Goal: Task Accomplishment & Management: Manage account settings

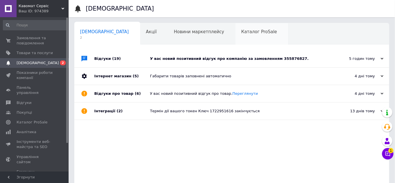
click at [236, 38] on div "Каталог ProSale 0" at bounding box center [262, 34] width 53 height 22
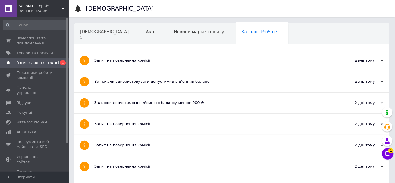
click at [130, 56] on div "Запит на повернення комісії" at bounding box center [210, 60] width 232 height 21
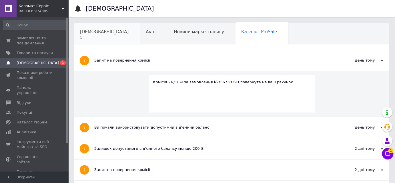
click at [104, 33] on div "[DEMOGRAPHIC_DATA] 1" at bounding box center [107, 34] width 66 height 22
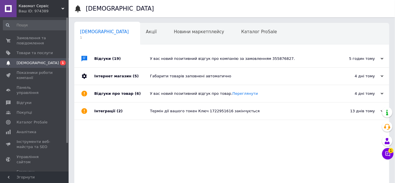
click at [133, 57] on div "Відгуки (19)" at bounding box center [122, 58] width 56 height 17
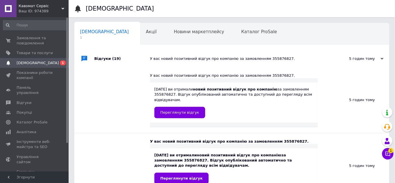
click at [217, 51] on div "У вас новий позитивний відгук про компанію за замовленням 355876827." at bounding box center [238, 58] width 176 height 17
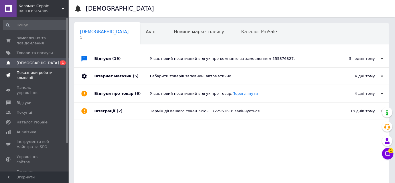
click at [29, 73] on span "Показники роботи компанії" at bounding box center [35, 75] width 36 height 10
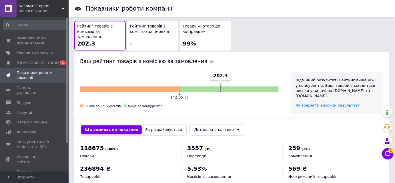
scroll to position [347, 0]
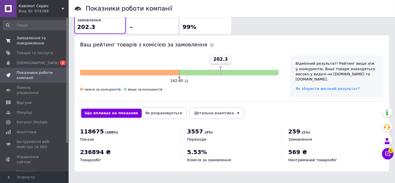
click at [33, 35] on link "Замовлення та повідомлення 0 0" at bounding box center [35, 40] width 70 height 15
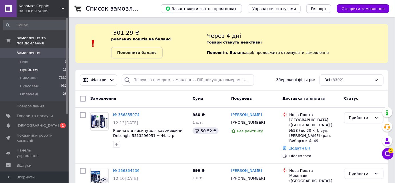
click at [39, 66] on li "Прийняті 13" at bounding box center [35, 70] width 70 height 8
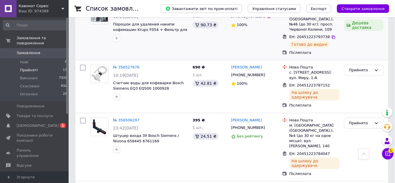
scroll to position [671, 0]
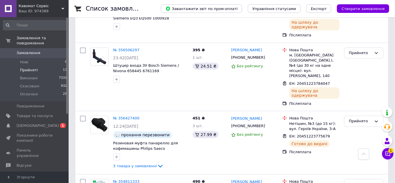
click at [384, 154] on button "Чат з покупцем 1" at bounding box center [387, 153] width 11 height 11
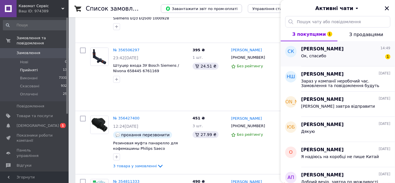
click at [357, 61] on div "Ок, спасибо 1" at bounding box center [345, 56] width 89 height 9
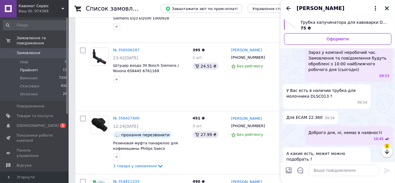
scroll to position [306, 0]
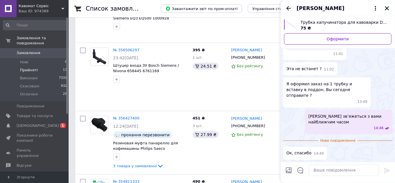
click at [292, 10] on icon "Назад" at bounding box center [288, 8] width 7 height 7
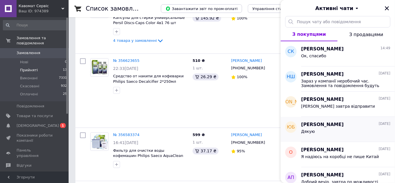
scroll to position [281, 0]
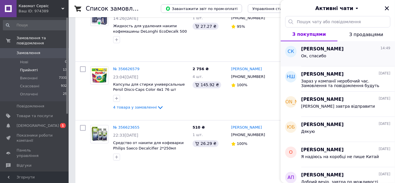
click at [328, 52] on span "[PERSON_NAME]" at bounding box center [322, 49] width 43 height 7
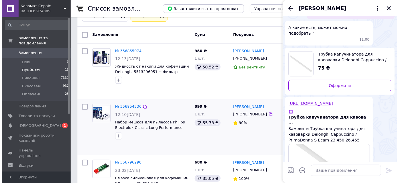
scroll to position [0, 0]
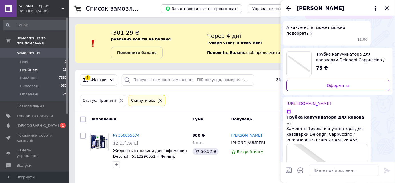
click at [46, 50] on span "Замовлення" at bounding box center [35, 52] width 36 height 5
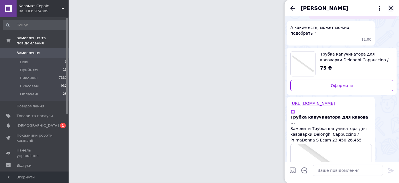
click at [390, 10] on icon "Закрити" at bounding box center [391, 8] width 5 height 5
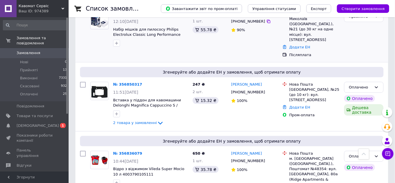
scroll to position [176, 0]
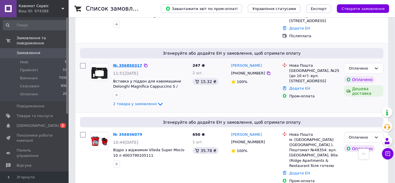
click at [133, 63] on link "№ 356850317" at bounding box center [127, 65] width 29 height 4
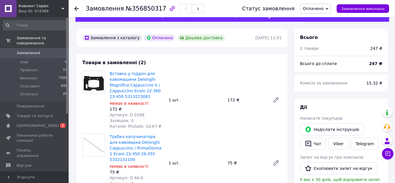
scroll to position [26, 0]
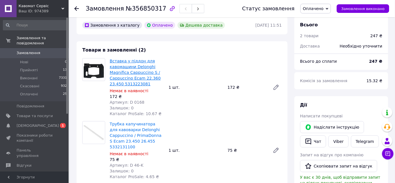
click at [148, 76] on link "Вставка у піддон для кавомашини Delonghi Magnifica Cappuccino S / Cappuccino Ec…" at bounding box center [135, 72] width 51 height 27
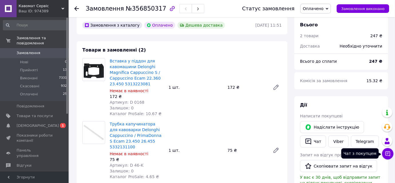
click at [390, 156] on icon at bounding box center [388, 153] width 5 height 5
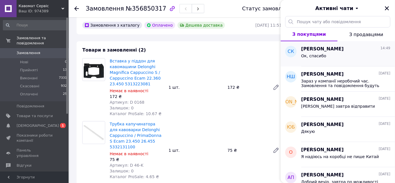
click at [340, 49] on span "[PERSON_NAME]" at bounding box center [322, 49] width 43 height 7
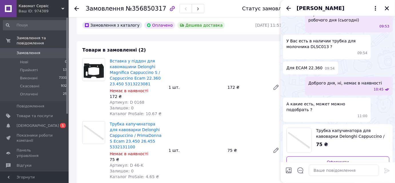
scroll to position [15, 0]
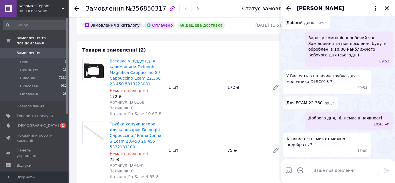
click at [243, 65] on div "Вставка у піддон для кавомашини Delonghi Magnifica Cappuccino S / Cappuccino Ec…" at bounding box center [196, 87] width 177 height 61
drag, startPoint x: 148, startPoint y: 121, endPoint x: 131, endPoint y: 122, distance: 16.9
click at [131, 105] on div "Артикул: D 0168" at bounding box center [137, 102] width 54 height 6
copy span "D 0168"
drag, startPoint x: 141, startPoint y: 101, endPoint x: 110, endPoint y: 101, distance: 30.6
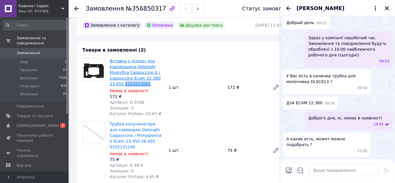
click at [110, 87] on span "Вставка у піддон для кавомашини Delonghi Magnifica Cappuccino S / Cappuccino Ec…" at bounding box center [137, 72] width 54 height 29
copy link "5313223081"
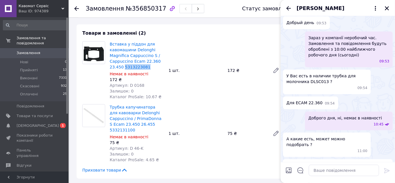
scroll to position [52, 0]
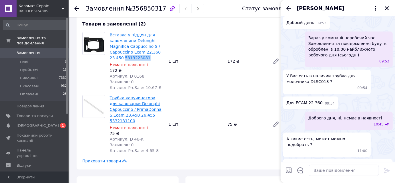
click at [136, 123] on link "Трубка капучинатора для кавоварки Delonghi Cappuccino / PrimaDonna S Ecam 23.45…" at bounding box center [136, 109] width 52 height 27
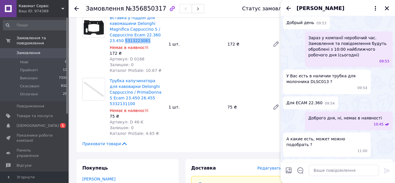
scroll to position [78, 0]
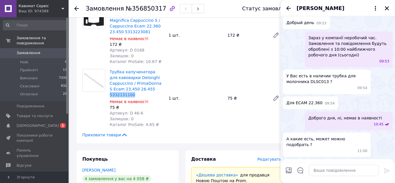
drag, startPoint x: 123, startPoint y: 134, endPoint x: 110, endPoint y: 134, distance: 13.7
click at [110, 128] on div "Трубка капучинатора для кавоварки Delonghi Cappuccino / PrimaDonna S Ecam 23.45…" at bounding box center [137, 98] width 59 height 61
copy link "5332131100"
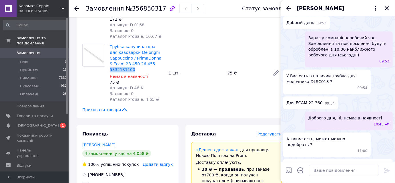
scroll to position [104, 0]
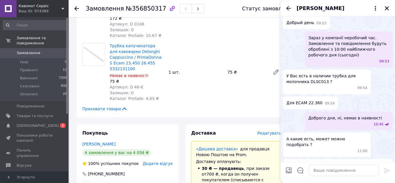
click at [188, 99] on div "Трубка капучинатора для кавоварки Delonghi Cappuccino / PrimaDonna S Ecam 23.45…" at bounding box center [196, 72] width 177 height 61
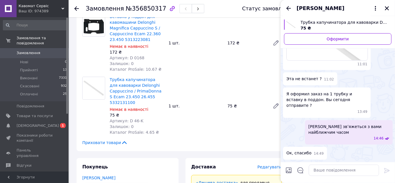
scroll to position [26, 0]
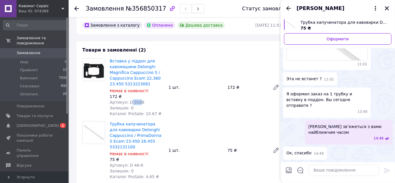
drag, startPoint x: 144, startPoint y: 124, endPoint x: 132, endPoint y: 127, distance: 12.3
click at [132, 104] on span "Артикул: D 0168" at bounding box center [127, 102] width 35 height 5
drag, startPoint x: 131, startPoint y: 124, endPoint x: 147, endPoint y: 125, distance: 16.7
click at [147, 105] on div "Артикул: D 0168" at bounding box center [137, 102] width 54 height 6
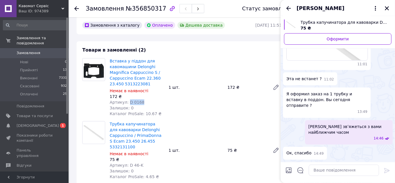
click at [152, 105] on div "Артикул: D 0168" at bounding box center [137, 102] width 54 height 6
click at [166, 118] on div "Вставка у піддон для кавомашини Delonghi Magnifica Cappuccino S / Cappuccino Ec…" at bounding box center [137, 87] width 59 height 61
click at [386, 10] on icon "Закрити" at bounding box center [387, 8] width 5 height 5
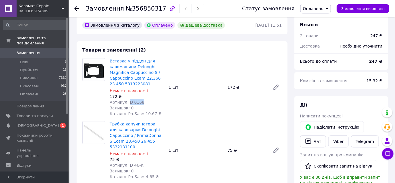
drag, startPoint x: 148, startPoint y: 123, endPoint x: 132, endPoint y: 125, distance: 15.8
click at [132, 105] on div "Артикул: D 0168" at bounding box center [137, 102] width 54 height 6
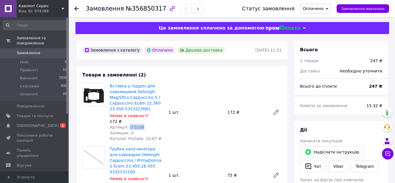
scroll to position [0, 0]
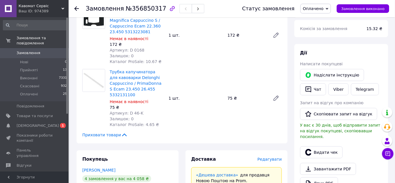
click at [190, 96] on div "Трубка капучинатора для кавоварки Delonghi Cappuccino / PrimaDonna S Ecam 23.45…" at bounding box center [196, 98] width 177 height 61
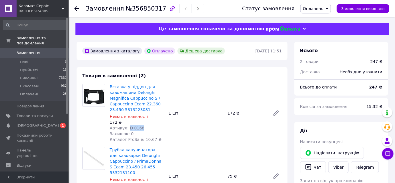
drag, startPoint x: 148, startPoint y: 148, endPoint x: 132, endPoint y: 150, distance: 16.5
click at [132, 131] on div "Артикул: D 0168" at bounding box center [137, 128] width 54 height 6
click at [198, 112] on div "Вставка у піддон для кавомашини Delonghi Magnifica Cappuccino S / Cappuccino Ec…" at bounding box center [196, 113] width 177 height 61
click at [232, 35] on div "Це замовлення сплачено за допомогою" at bounding box center [233, 29] width 314 height 12
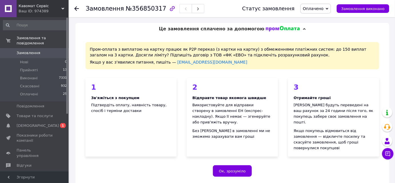
click at [237, 29] on span "Це замовлення сплачено за допомогою" at bounding box center [212, 28] width 106 height 5
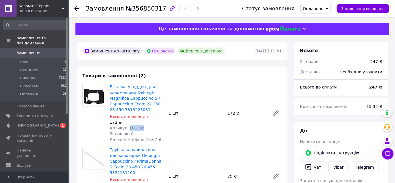
drag, startPoint x: 150, startPoint y: 148, endPoint x: 132, endPoint y: 151, distance: 18.1
click at [132, 131] on div "Артикул: D 0168" at bounding box center [137, 128] width 54 height 6
copy span "D 0168"
click at [152, 125] on div "172 ₴" at bounding box center [137, 122] width 54 height 6
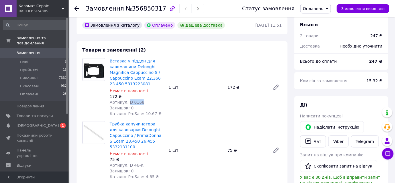
drag, startPoint x: 147, startPoint y: 124, endPoint x: 131, endPoint y: 123, distance: 16.0
click at [131, 105] on div "Артикул: D 0168" at bounding box center [137, 102] width 54 height 6
copy span "D 0168"
click at [49, 113] on span "Товари та послуги" at bounding box center [35, 115] width 36 height 5
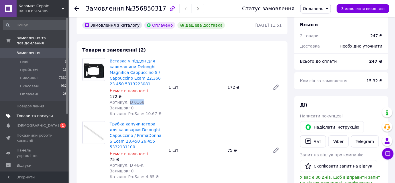
click at [27, 113] on span "Товари та послуги" at bounding box center [35, 115] width 36 height 5
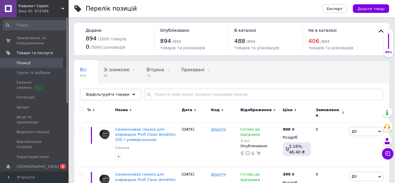
click at [41, 164] on span "[DEMOGRAPHIC_DATA]" at bounding box center [35, 166] width 36 height 5
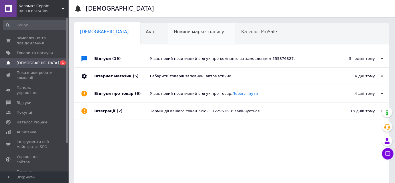
click at [191, 41] on div "Новини маркетплейсу 0" at bounding box center [202, 34] width 68 height 22
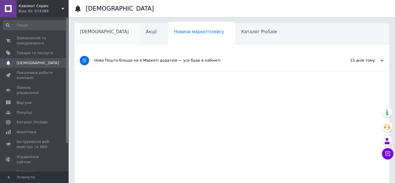
click at [87, 32] on span "[DEMOGRAPHIC_DATA]" at bounding box center [104, 31] width 49 height 5
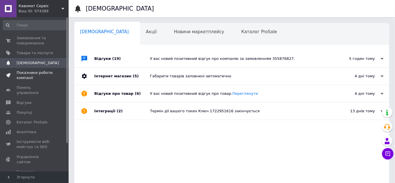
click at [40, 72] on span "Показники роботи компанії" at bounding box center [35, 75] width 36 height 10
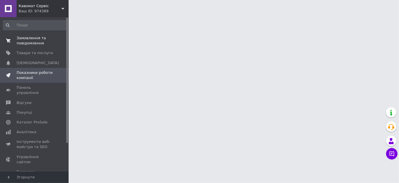
click at [33, 36] on span "Замовлення та повідомлення" at bounding box center [35, 40] width 36 height 10
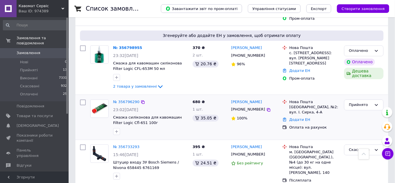
scroll to position [442, 0]
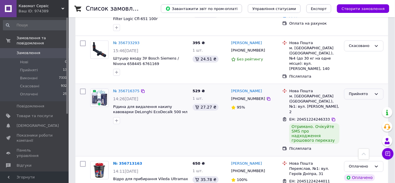
click at [354, 91] on div "Прийнято" at bounding box center [360, 94] width 23 height 6
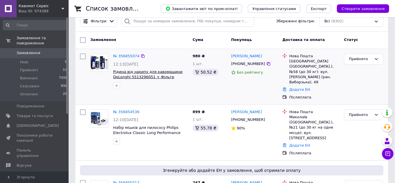
scroll to position [26, 0]
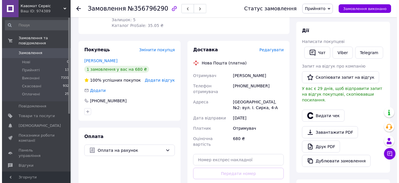
scroll to position [52, 0]
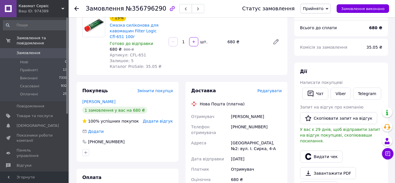
click at [268, 93] on span "Редагувати" at bounding box center [270, 90] width 24 height 5
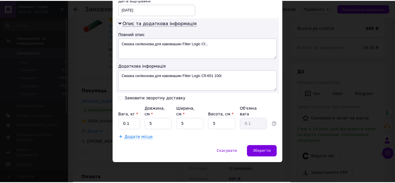
scroll to position [321, 0]
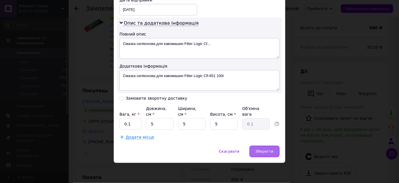
click at [268, 152] on span "Зберегти" at bounding box center [265, 151] width 18 height 4
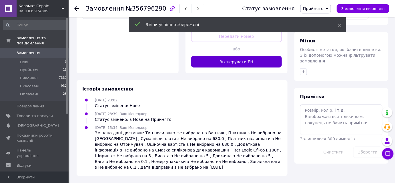
click at [219, 68] on button "Згенерувати ЕН" at bounding box center [236, 61] width 91 height 11
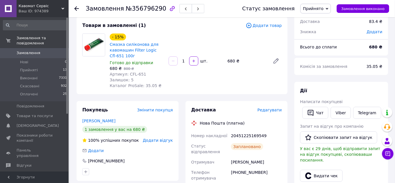
scroll to position [0, 0]
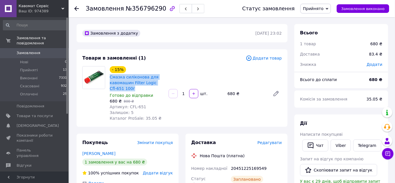
drag, startPoint x: 138, startPoint y: 97, endPoint x: 109, endPoint y: 82, distance: 32.6
click at [109, 82] on div "Смазка силіконова для кавомашин Filter Logic Cfl-651 100г" at bounding box center [136, 83] width 55 height 18
copy link "Смазка силіконова для кавомашин Filter Logic Cfl-651 100г"
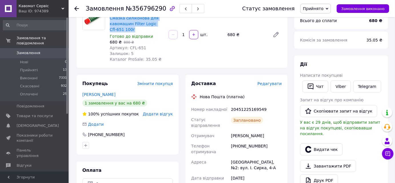
scroll to position [130, 0]
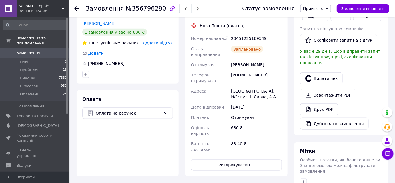
click at [252, 43] on div "20451225169549" at bounding box center [256, 38] width 53 height 10
copy div "20451225169549"
drag, startPoint x: 230, startPoint y: 127, endPoint x: 268, endPoint y: 129, distance: 37.5
click at [268, 102] on div "[GEOGRAPHIC_DATA], №2: вул. І. Сирка, 4-А" at bounding box center [256, 94] width 53 height 16
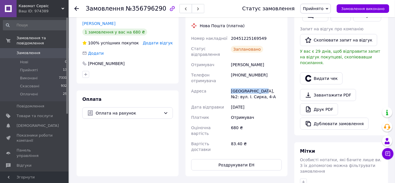
copy div "Кам'янка-Бузька"
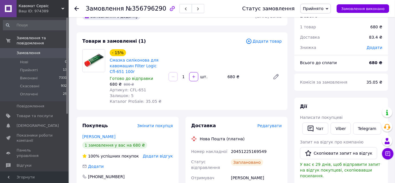
scroll to position [0, 0]
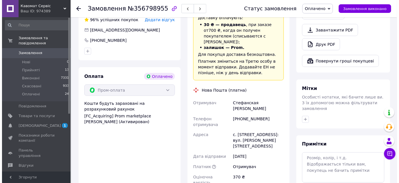
scroll to position [182, 0]
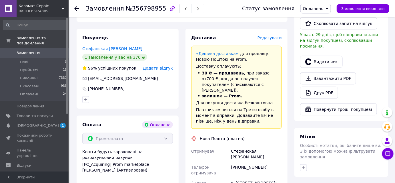
click at [263, 40] on span "Редагувати" at bounding box center [270, 37] width 24 height 5
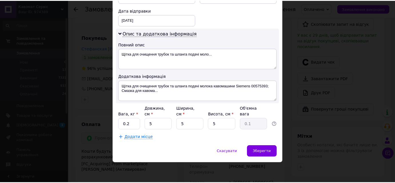
scroll to position [309, 0]
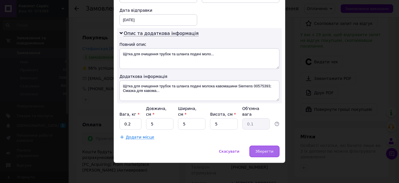
click at [264, 152] on span "Зберегти" at bounding box center [265, 151] width 18 height 4
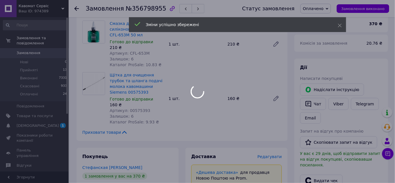
scroll to position [0, 0]
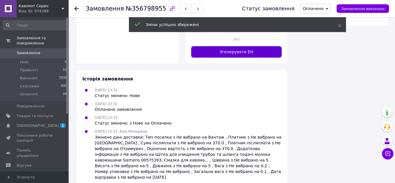
click at [230, 57] on button "Згенерувати ЕН" at bounding box center [236, 51] width 91 height 11
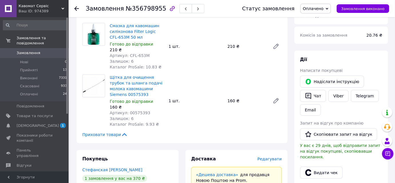
scroll to position [52, 0]
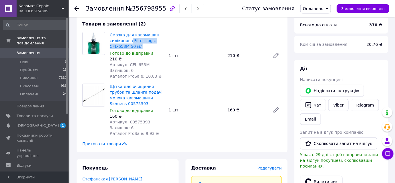
drag, startPoint x: 148, startPoint y: 55, endPoint x: 135, endPoint y: 50, distance: 14.5
click at [135, 49] on span "Смазка для кавомашин силіконова Filter Logic CFL-653M 50 мл" at bounding box center [137, 40] width 54 height 17
copy link "Filter Logic CFL-653M 50 мл"
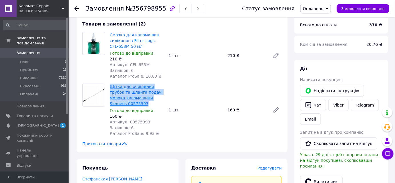
drag, startPoint x: 137, startPoint y: 130, endPoint x: 111, endPoint y: 100, distance: 39.3
click at [111, 100] on span "Щітка для очищення трубок та шланга подачі молока кавомашини Siemens 00575393" at bounding box center [137, 95] width 54 height 23
copy link "Щітка для очищення трубок та шланга подачі молока кавомашини Siemens 00575393"
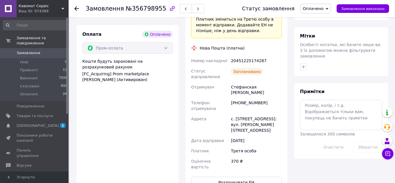
scroll to position [312, 0]
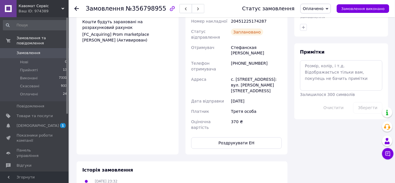
click at [248, 26] on div "20451225174287" at bounding box center [256, 21] width 53 height 10
copy div "20451225174287"
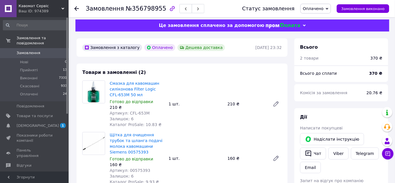
scroll to position [78, 0]
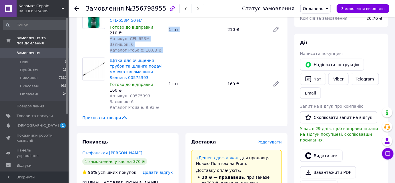
drag, startPoint x: 186, startPoint y: 44, endPoint x: 166, endPoint y: 41, distance: 19.7
click at [166, 41] on div "Смазка для кавомашин силіконова Filter Logic CFL-653M 50 мл Готово до відправки…" at bounding box center [196, 29] width 177 height 49
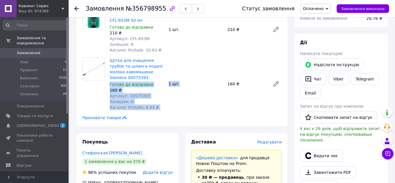
drag, startPoint x: 183, startPoint y: 104, endPoint x: 164, endPoint y: 102, distance: 19.2
click at [164, 104] on div "Щітка для очищення трубок та шланга подачі молока кавомашини Siemens 00575393 Г…" at bounding box center [196, 83] width 177 height 55
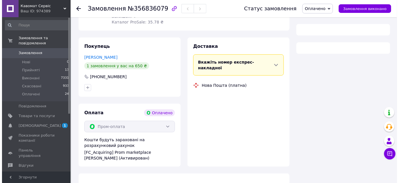
scroll to position [130, 0]
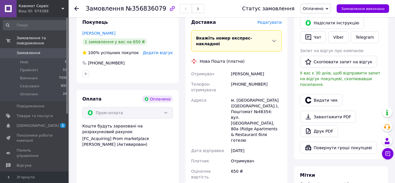
click at [269, 25] on span "Редагувати" at bounding box center [270, 22] width 24 height 5
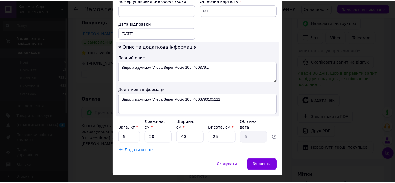
scroll to position [316, 0]
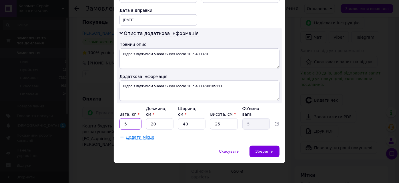
click at [130, 120] on input "5" at bounding box center [131, 123] width 22 height 11
type input "0.1"
drag, startPoint x: 158, startPoint y: 124, endPoint x: 148, endPoint y: 123, distance: 10.9
click at [148, 123] on input "20" at bounding box center [159, 123] width 27 height 11
type input "5"
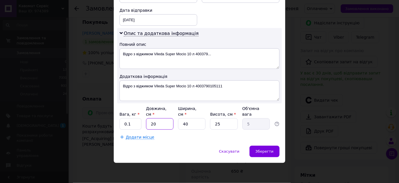
type input "1.25"
type input "5"
click at [176, 121] on div "Вага, кг * 0.1 Довжина, см * 5 Ширина, см * 40 Висота, см * 25 Об'ємна вага 1.25" at bounding box center [200, 118] width 160 height 24
type input "5"
type input "0.16"
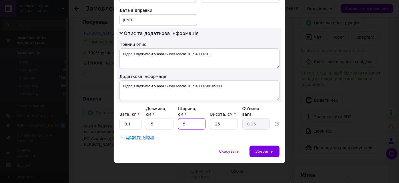
type input "5"
drag, startPoint x: 220, startPoint y: 120, endPoint x: 205, endPoint y: 122, distance: 15.3
click at [205, 122] on div "Вага, кг * 0.1 Довжина, см * 5 Ширина, см * 5 Висота, см * 25 Об'ємна вага 0.16" at bounding box center [200, 118] width 160 height 24
type input "5"
type input "0.1"
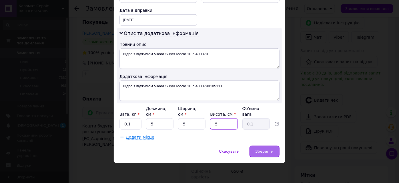
type input "5"
click at [268, 151] on span "Зберегти" at bounding box center [265, 151] width 18 height 4
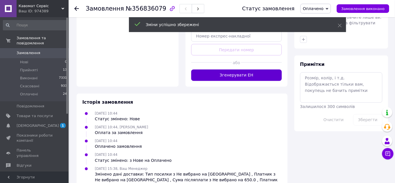
click at [241, 81] on button "Згенерувати ЕН" at bounding box center [236, 75] width 91 height 11
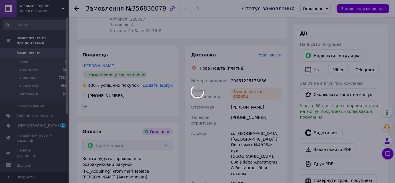
scroll to position [0, 0]
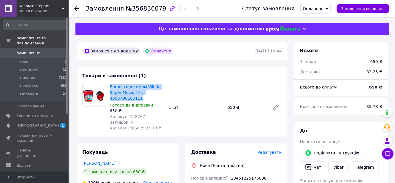
drag, startPoint x: 110, startPoint y: 91, endPoint x: 148, endPoint y: 104, distance: 40.4
click at [148, 104] on div "Відро з віджимом Vileda Super Mocio 10 л 4003790105111 Готово до відправки 650 …" at bounding box center [137, 107] width 59 height 49
copy link "Відро з віджимом Vileda Super Mocio 10 л 4003790105111"
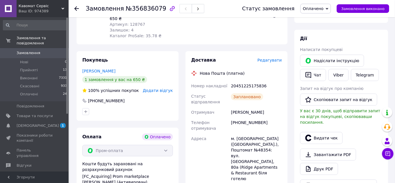
scroll to position [156, 0]
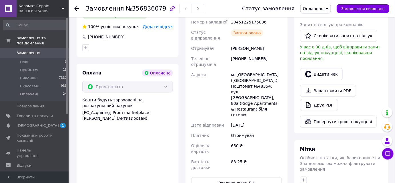
click at [249, 35] on div "Доставка Редагувати Нова Пошта (платна) Номер накладної 20451225175836 Статус в…" at bounding box center [236, 90] width 91 height 195
copy div "20451225175836"
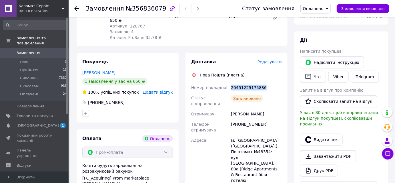
scroll to position [0, 0]
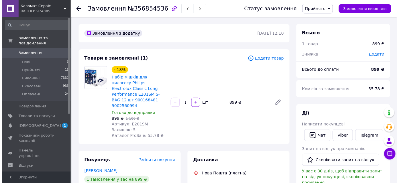
scroll to position [156, 0]
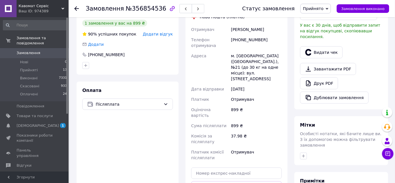
click at [271, 6] on span "Редагувати" at bounding box center [270, 3] width 24 height 5
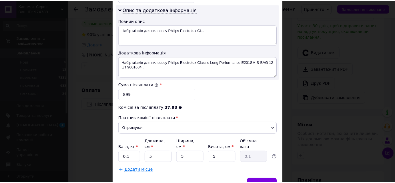
scroll to position [364, 0]
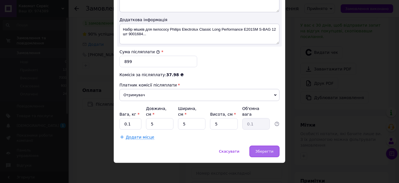
click at [266, 156] on div "Зберегти" at bounding box center [265, 151] width 30 height 11
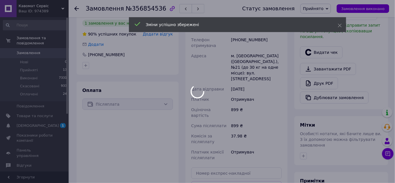
scroll to position [286, 0]
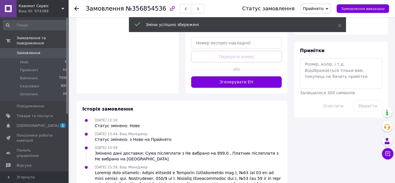
click at [226, 88] on button "Згенерувати ЕН" at bounding box center [236, 81] width 91 height 11
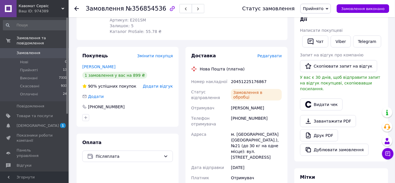
scroll to position [0, 0]
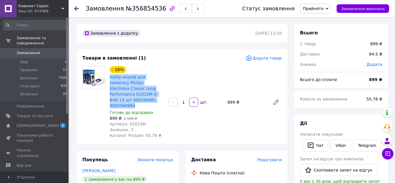
drag, startPoint x: 108, startPoint y: 81, endPoint x: 141, endPoint y: 118, distance: 49.0
click at [141, 118] on div "- 18% Набір мішків для пилососу Philips Electrolux Classic Long Performance E20…" at bounding box center [137, 102] width 59 height 74
copy link "Набір мішків для пилососу Philips Electrolux Classic Long Performance E201SM S-…"
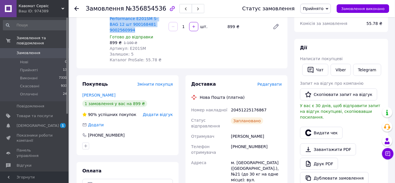
scroll to position [130, 0]
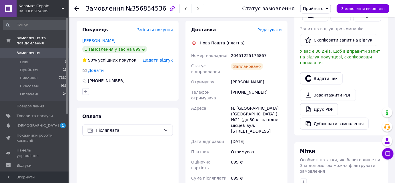
click at [250, 61] on div "20451225176867" at bounding box center [256, 55] width 53 height 10
copy div "20451225176867"
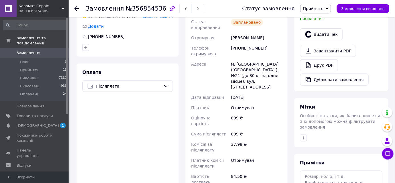
scroll to position [52, 0]
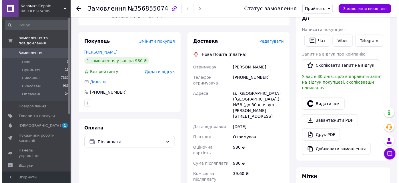
scroll to position [104, 0]
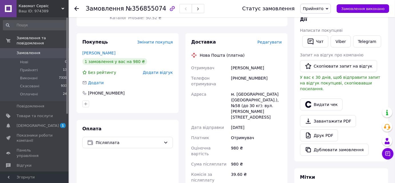
click at [269, 44] on span "Редагувати" at bounding box center [270, 42] width 24 height 5
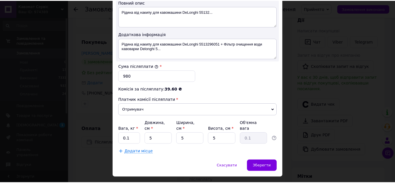
scroll to position [364, 0]
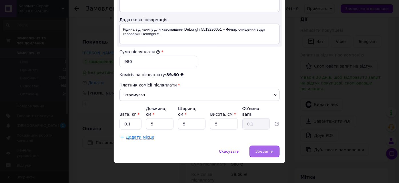
click at [264, 153] on span "Зберегти" at bounding box center [265, 151] width 18 height 4
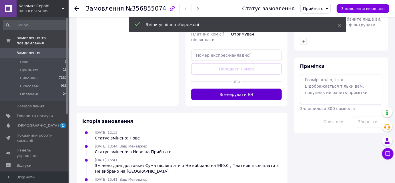
click at [238, 100] on button "Згенерувати ЕН" at bounding box center [236, 94] width 91 height 11
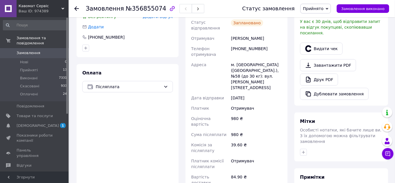
scroll to position [130, 0]
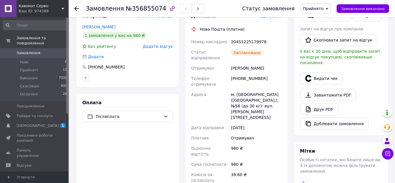
click at [249, 47] on div "20451225179978" at bounding box center [256, 42] width 53 height 10
copy div "20451225179978"
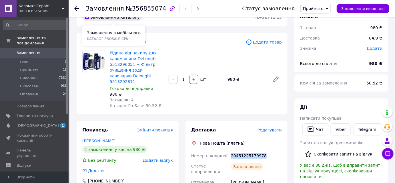
scroll to position [0, 0]
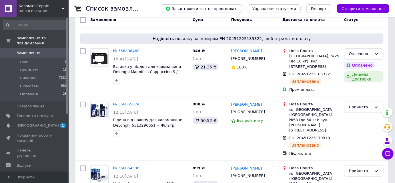
scroll to position [52, 0]
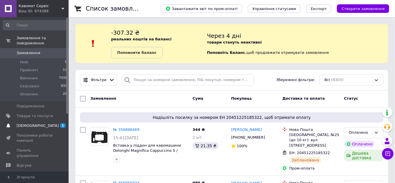
click at [37, 121] on link "Сповіщення 1 0" at bounding box center [35, 126] width 70 height 10
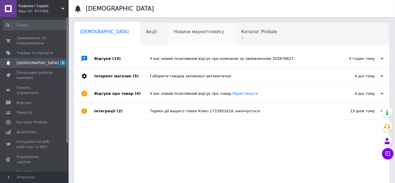
click at [192, 37] on div "Новини маркетплейсу 0" at bounding box center [202, 34] width 68 height 22
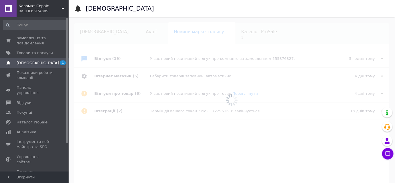
click at [241, 32] on span "Каталог ProSale" at bounding box center [259, 31] width 36 height 5
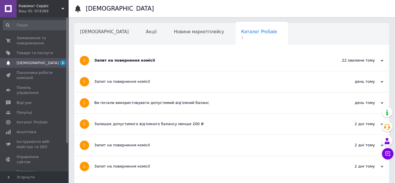
click at [138, 50] on div "Запит на повернення комісії" at bounding box center [210, 60] width 232 height 21
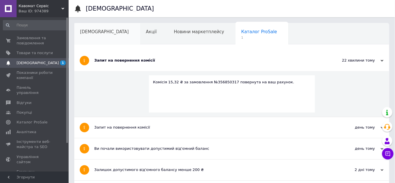
click at [103, 28] on div "[DEMOGRAPHIC_DATA]" at bounding box center [107, 34] width 66 height 22
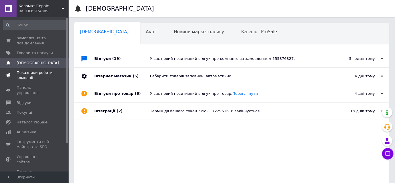
click at [48, 68] on link "Показники роботи компанії" at bounding box center [35, 75] width 70 height 15
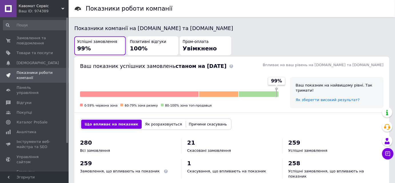
scroll to position [234, 0]
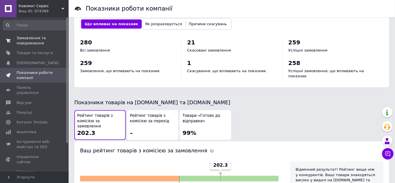
click at [47, 46] on link "Замовлення та повідомлення 0 0" at bounding box center [35, 40] width 70 height 15
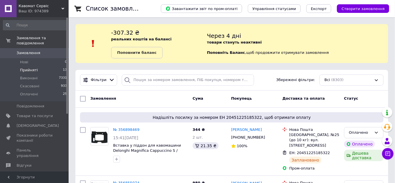
click at [28, 68] on span "Прийняті" at bounding box center [29, 70] width 18 height 5
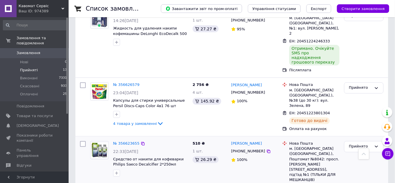
scroll to position [245, 0]
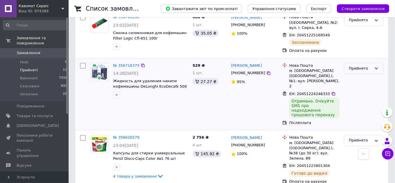
click at [356, 63] on div "Прийнято" at bounding box center [363, 68] width 39 height 11
click at [354, 75] on li "Виконано" at bounding box center [364, 80] width 39 height 11
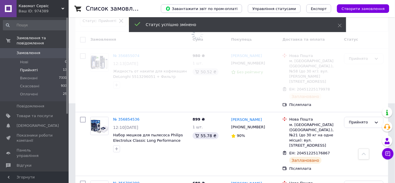
scroll to position [0, 0]
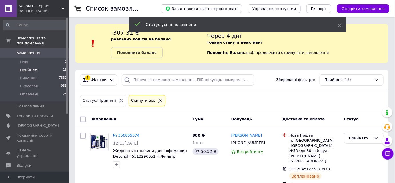
click at [32, 50] on span "Замовлення" at bounding box center [29, 52] width 24 height 5
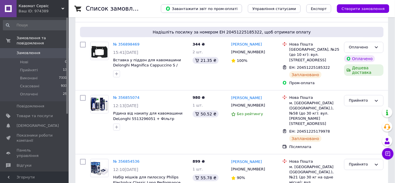
scroll to position [26, 0]
